Goal: Find specific page/section: Find specific page/section

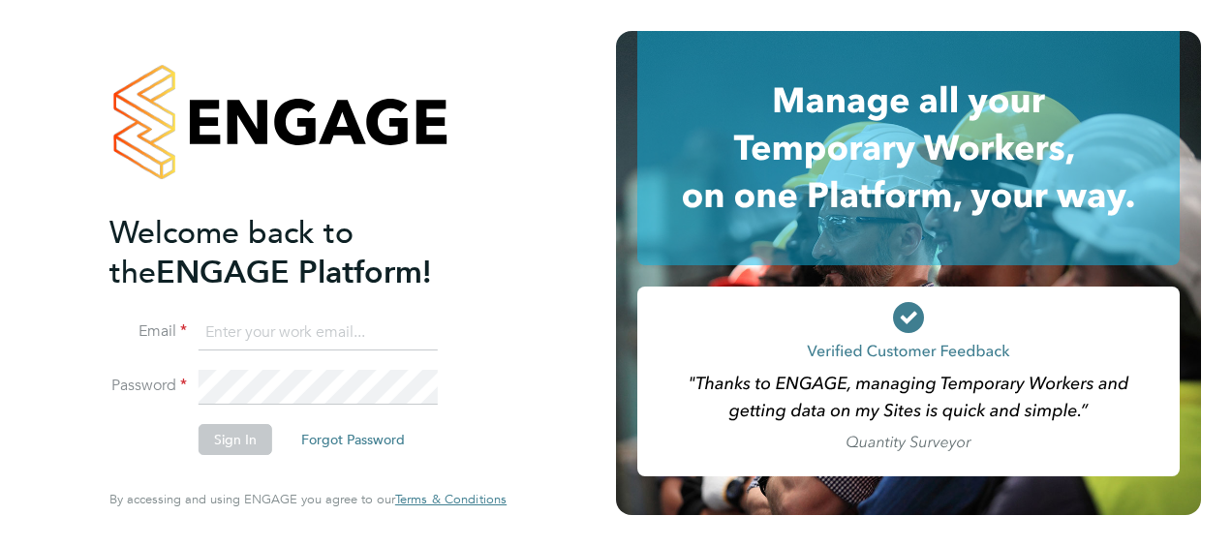
click at [312, 333] on input at bounding box center [318, 333] width 239 height 35
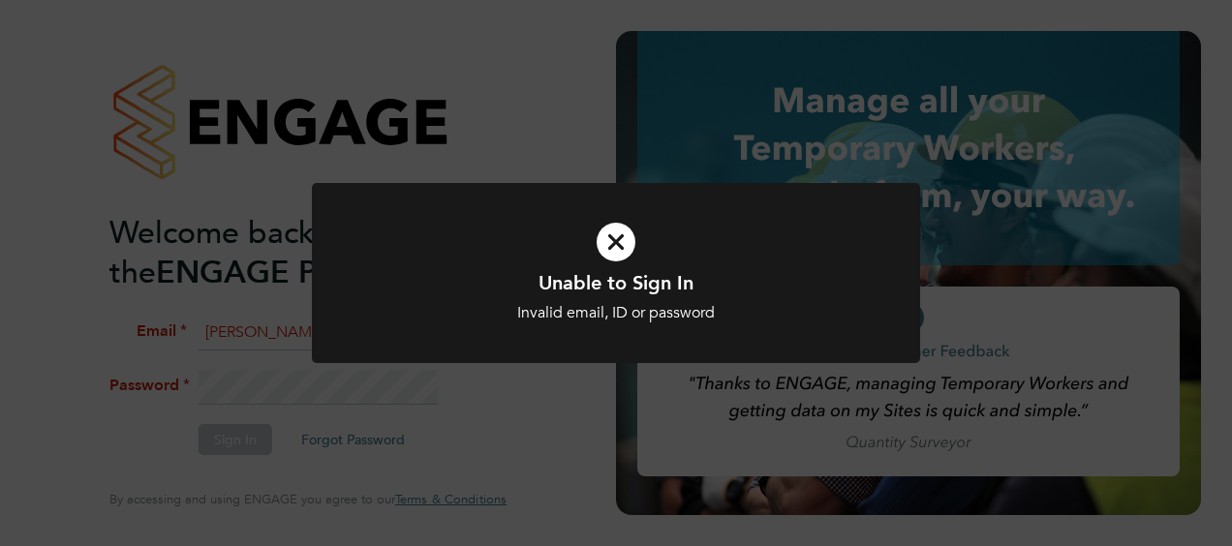
click at [279, 376] on div "Unable to Sign In Invalid email, ID or password Cancel Okay" at bounding box center [616, 273] width 1232 height 546
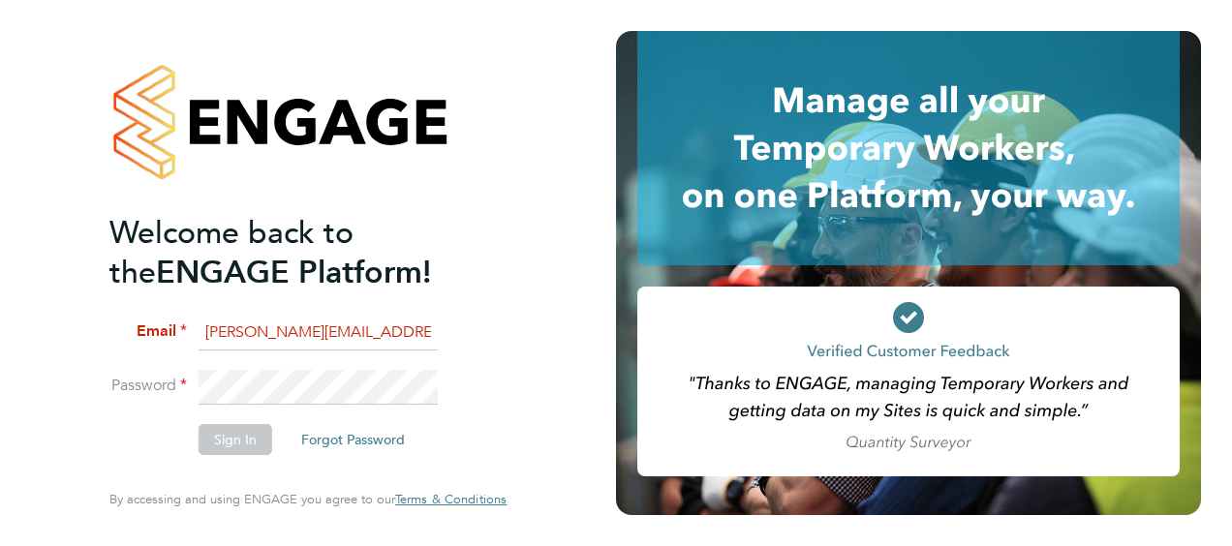
click at [405, 339] on input "Daniel.docherty@hays.co.uk" at bounding box center [318, 333] width 239 height 35
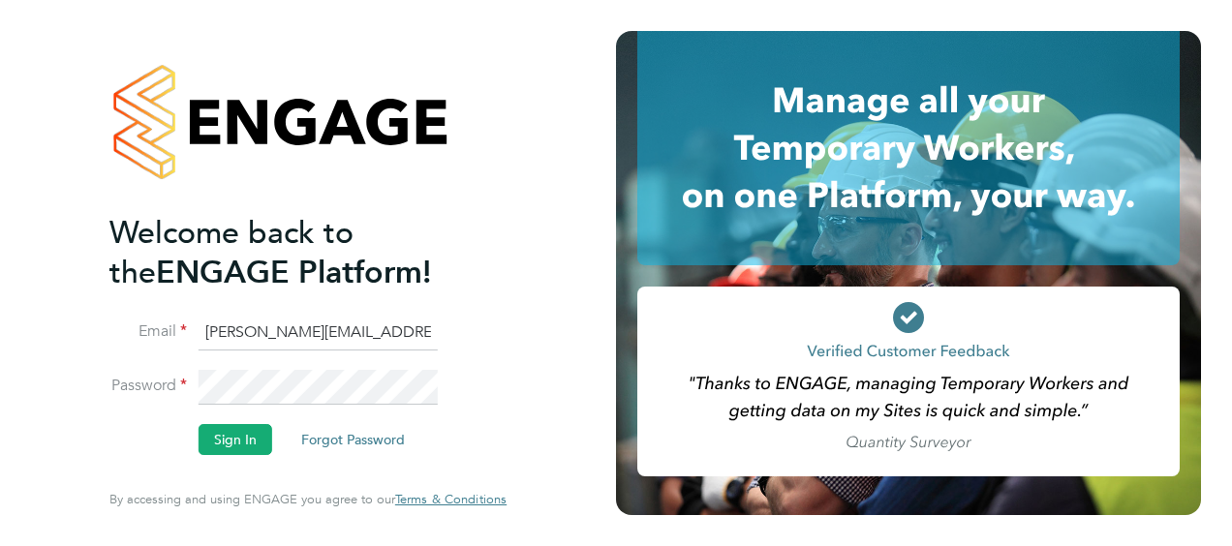
type input "Daniel.docherty@hays.com"
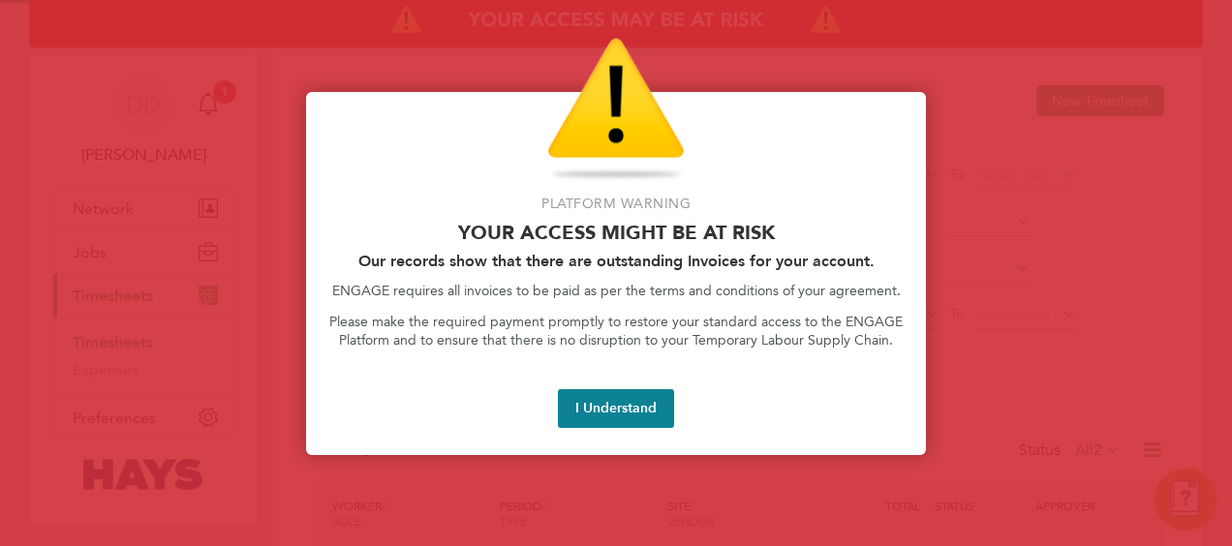
scroll to position [48, 168]
click at [624, 427] on button "I Understand" at bounding box center [616, 408] width 116 height 39
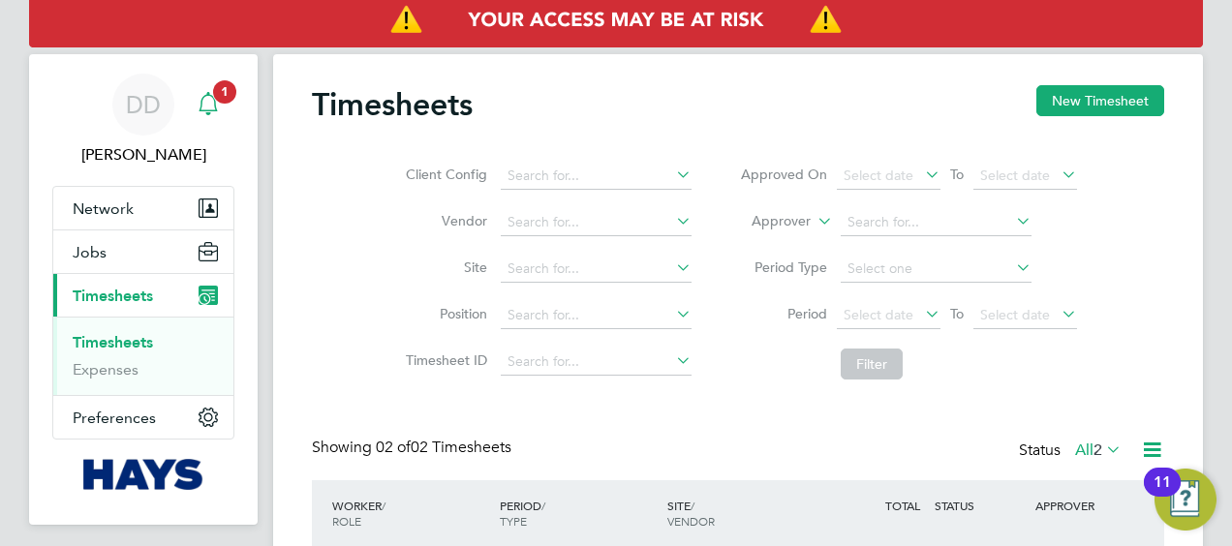
click at [216, 97] on span "1" at bounding box center [224, 91] width 23 height 23
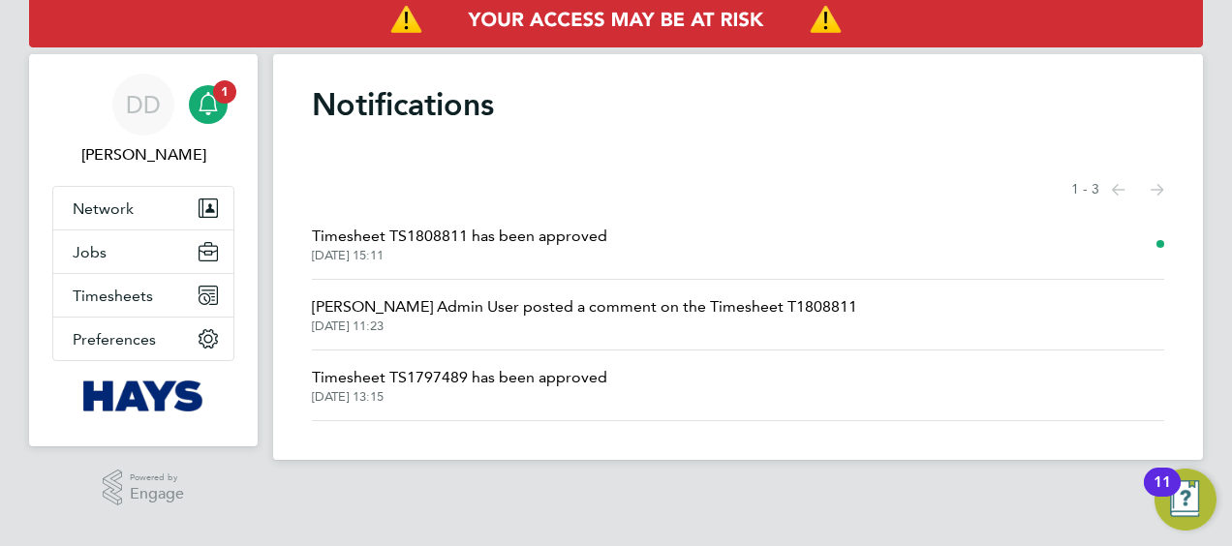
click at [352, 246] on span "Timesheet TS1808811 has been approved" at bounding box center [459, 236] width 295 height 23
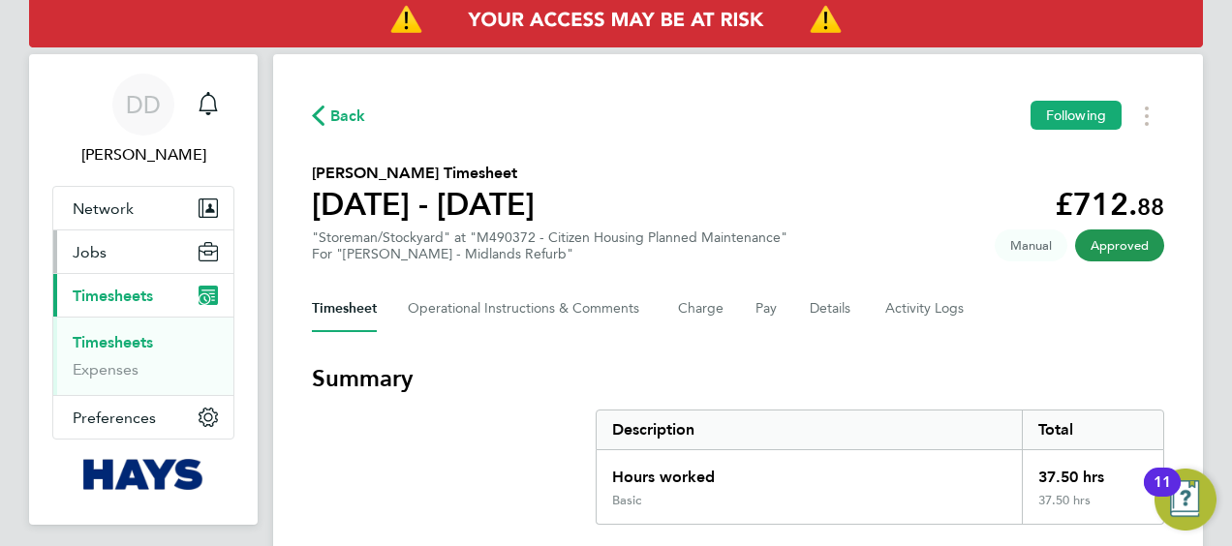
click at [157, 242] on button "Jobs" at bounding box center [143, 251] width 180 height 43
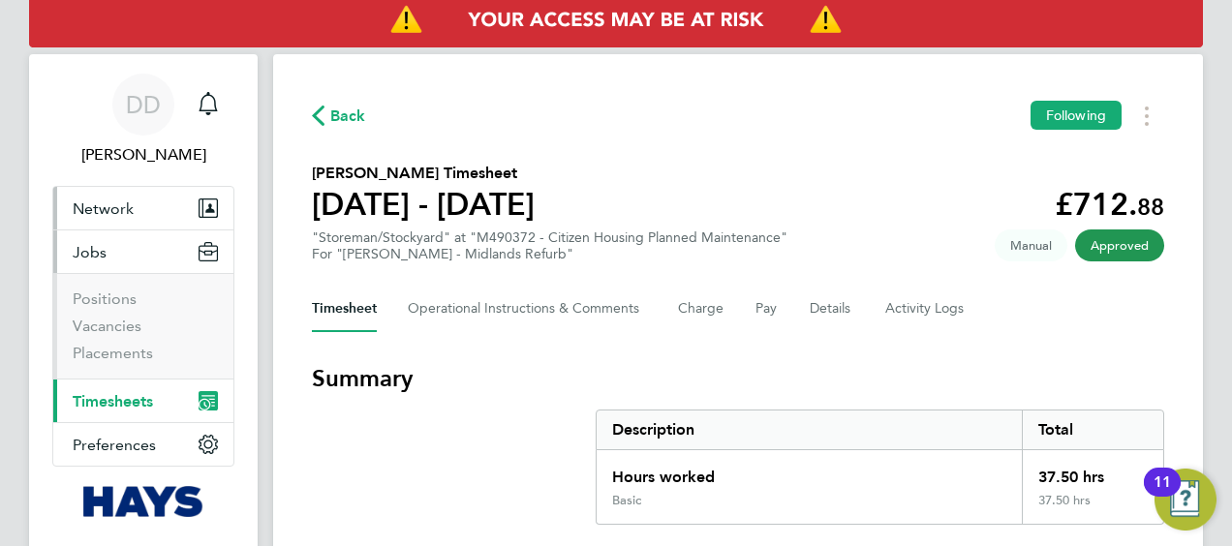
click at [158, 223] on button "Network" at bounding box center [143, 208] width 180 height 43
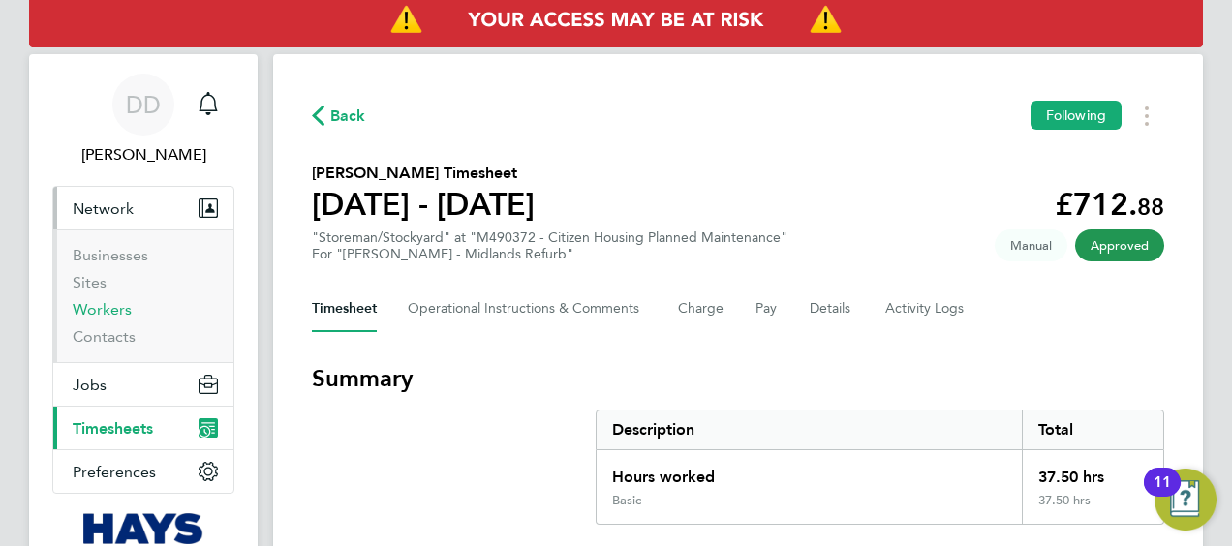
click at [110, 307] on link "Workers" at bounding box center [102, 309] width 59 height 18
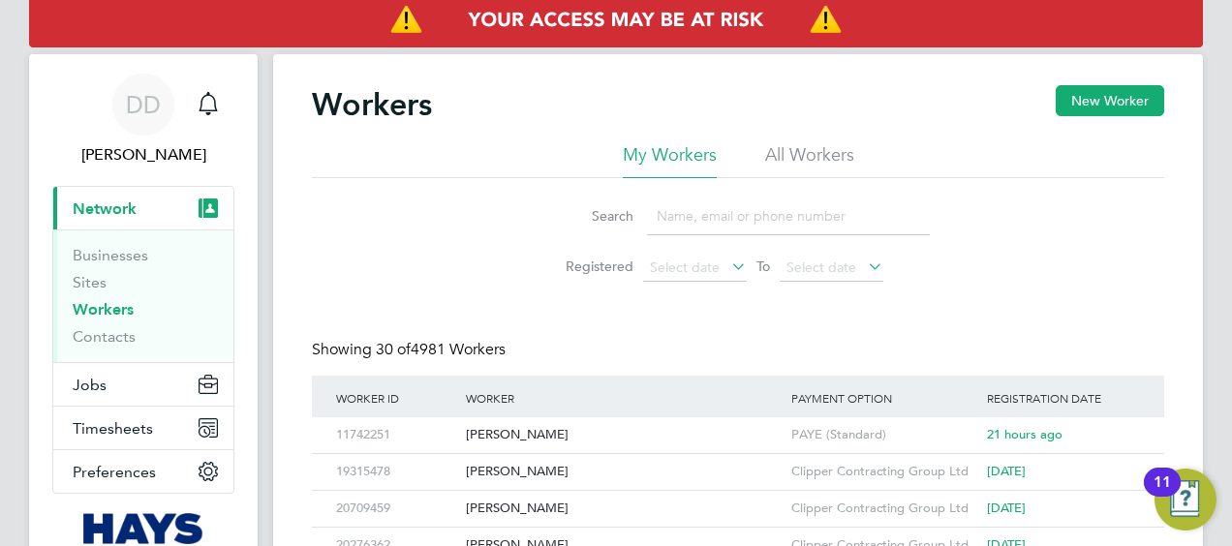
click at [839, 224] on input at bounding box center [788, 217] width 283 height 38
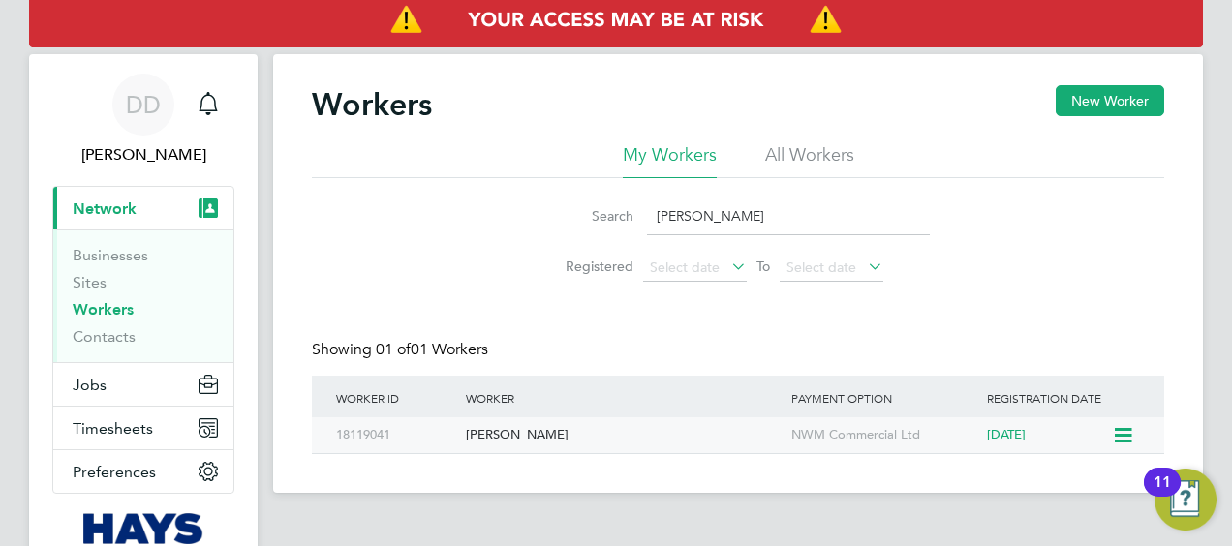
type input "[PERSON_NAME]"
click at [614, 438] on div "[PERSON_NAME]" at bounding box center [623, 435] width 325 height 36
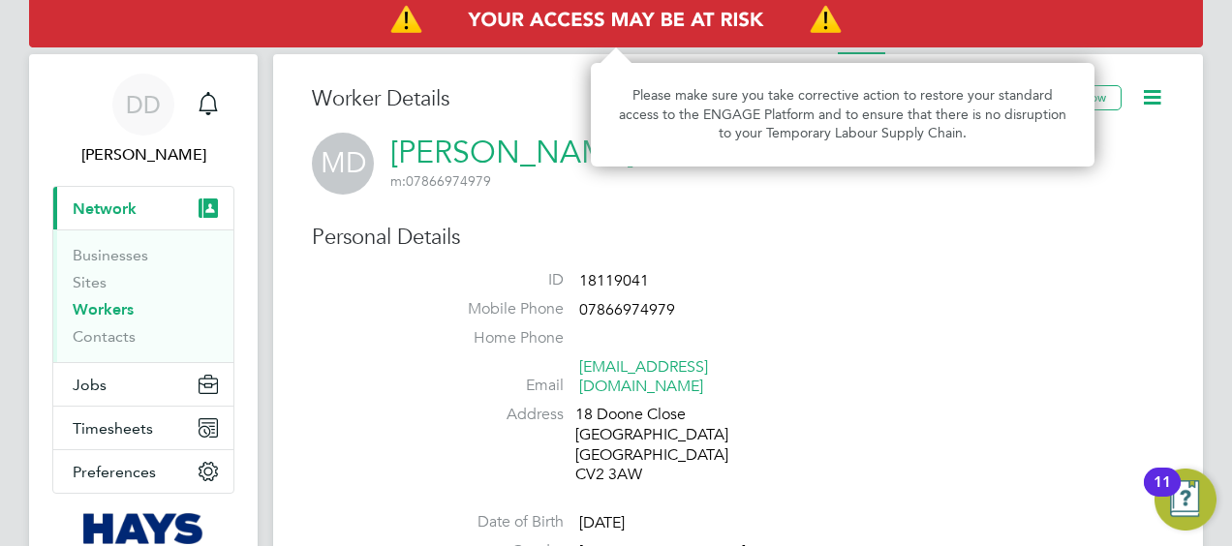
click at [1113, 43] on img "Access At Risk" at bounding box center [616, 20] width 1174 height 54
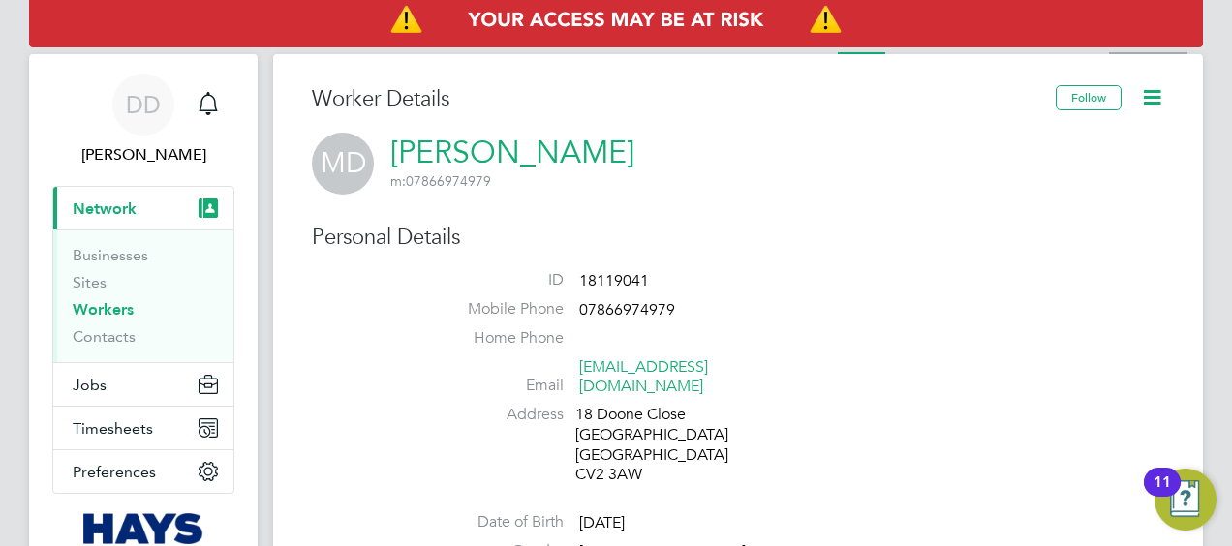
click at [1114, 48] on li "Activity Logs" at bounding box center [1148, 34] width 78 height 39
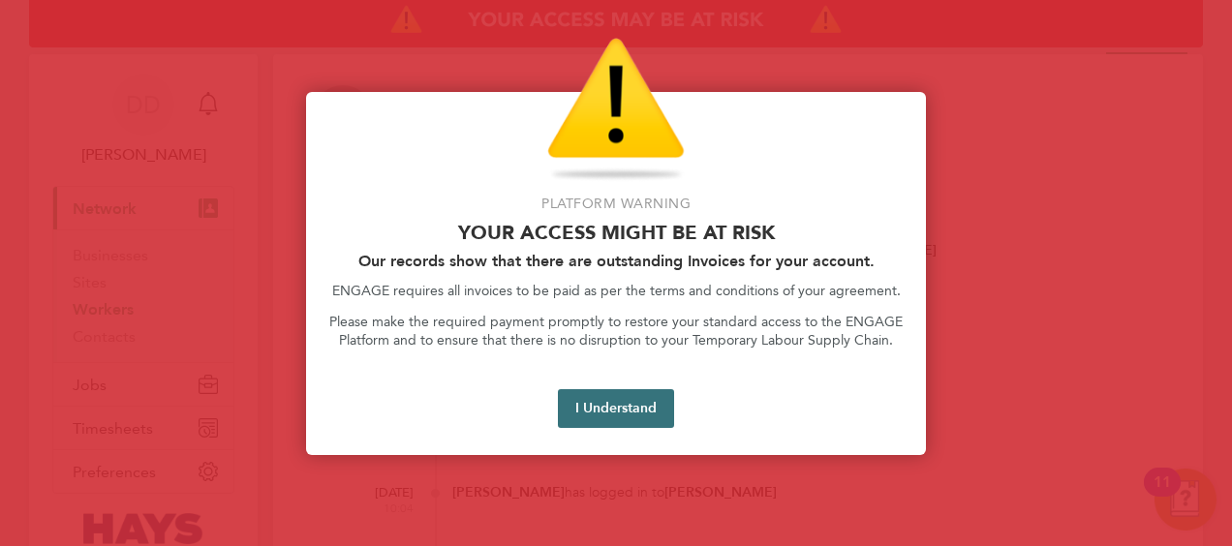
click at [602, 418] on button "I Understand" at bounding box center [616, 408] width 116 height 39
